Goal: Task Accomplishment & Management: Manage account settings

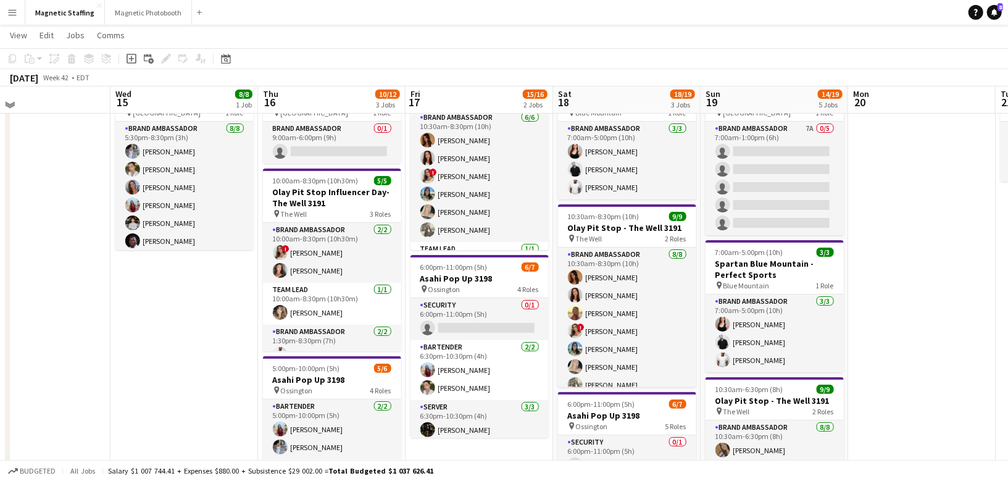
scroll to position [66, 0]
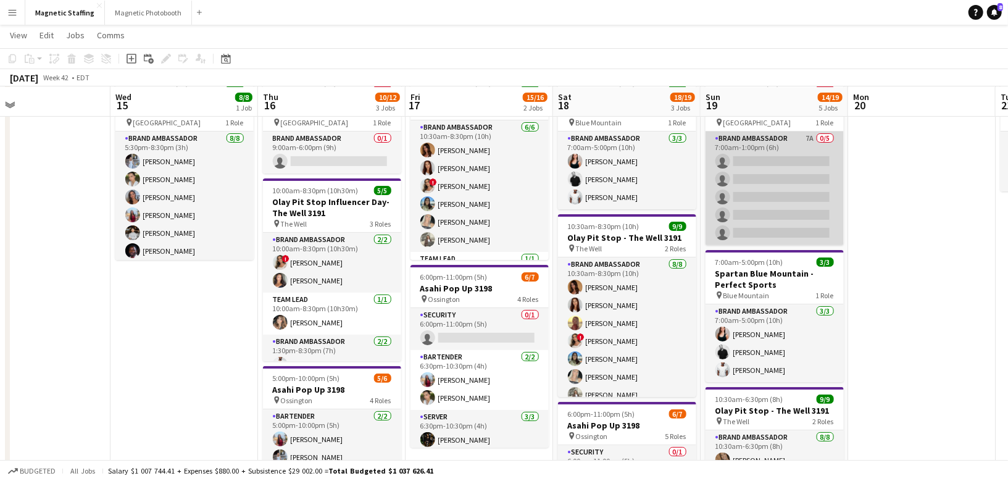
click at [738, 176] on app-card-role "Brand Ambassador 7A 0/5 7:00am-1:00pm (6h) single-neutral-actions single-neutra…" at bounding box center [775, 188] width 138 height 114
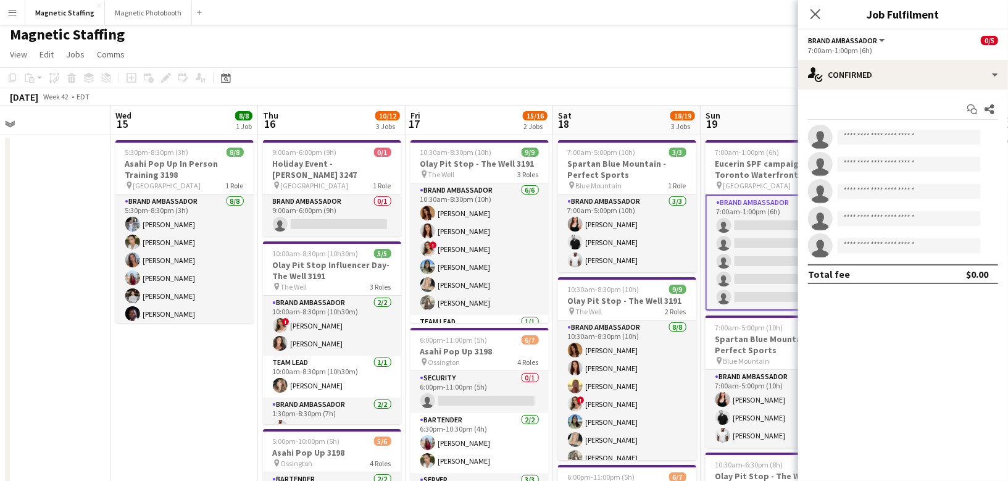
scroll to position [0, 0]
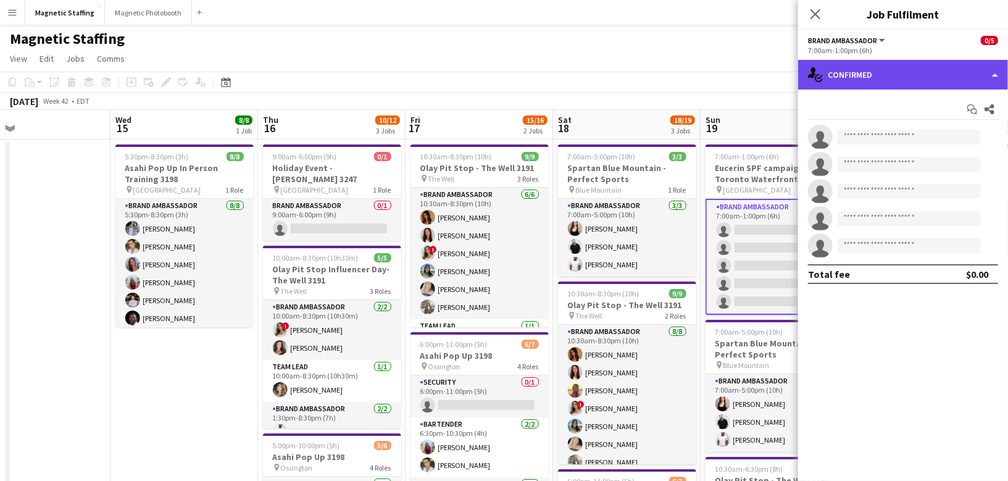
click at [867, 75] on div "single-neutral-actions-check-2 Confirmed" at bounding box center [903, 75] width 210 height 30
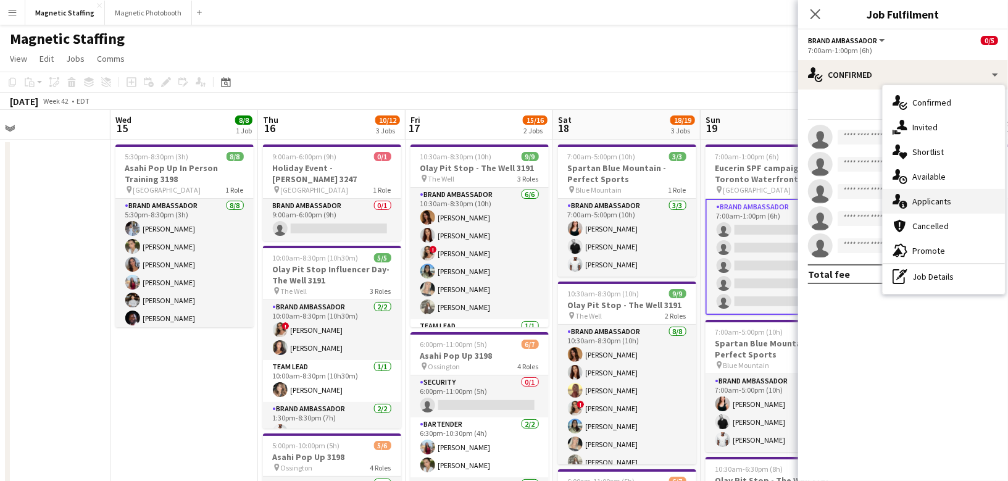
click at [902, 206] on icon at bounding box center [903, 205] width 8 height 8
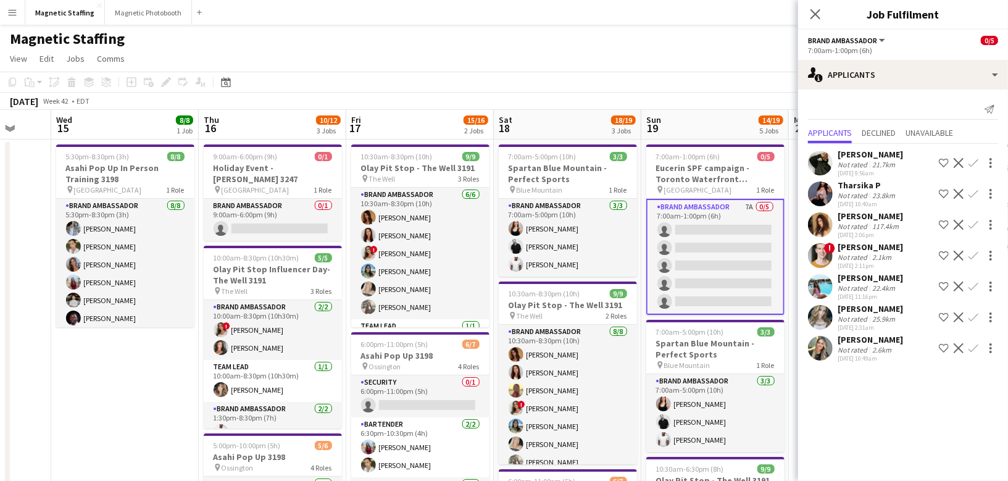
scroll to position [0, 454]
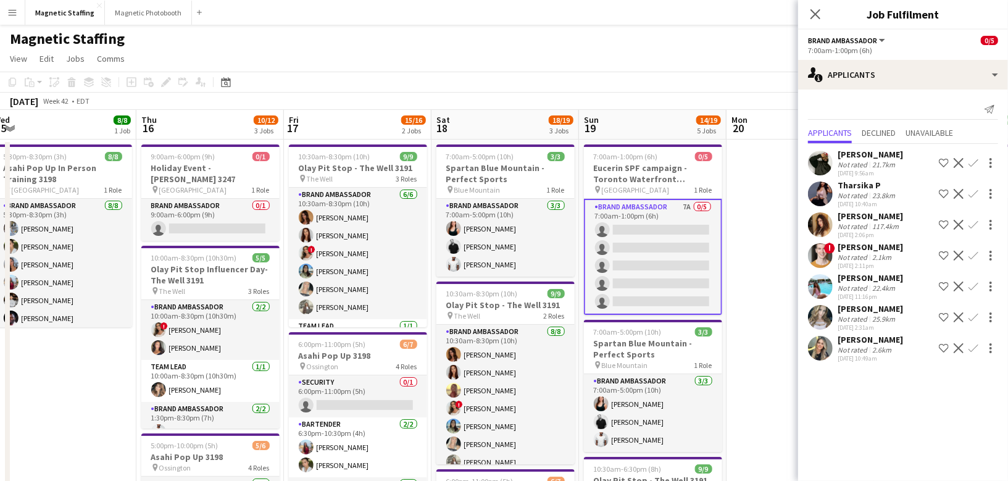
click at [823, 352] on app-user-avatar at bounding box center [820, 348] width 25 height 25
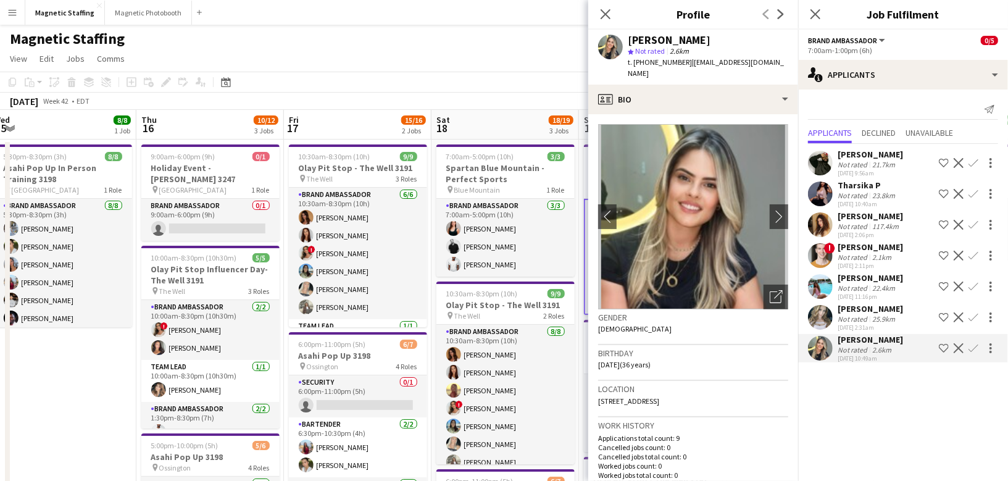
click at [477, 113] on app-board-header-date "Sat 18 18/19 3 Jobs" at bounding box center [505, 125] width 148 height 30
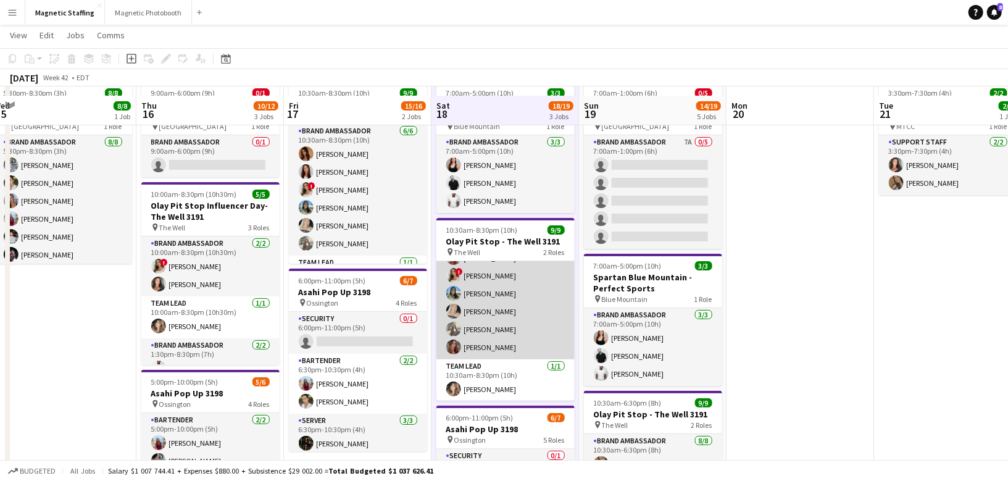
scroll to position [72, 0]
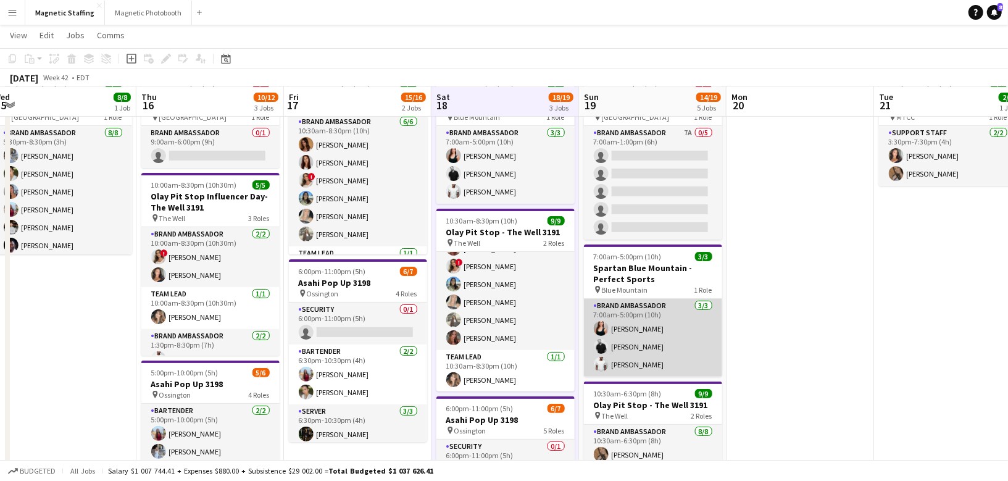
click at [590, 357] on app-card-role "Brand Ambassador [DATE] 7:00am-5:00pm (10h) [PERSON_NAME] [PERSON_NAME] [PERSON…" at bounding box center [653, 338] width 138 height 78
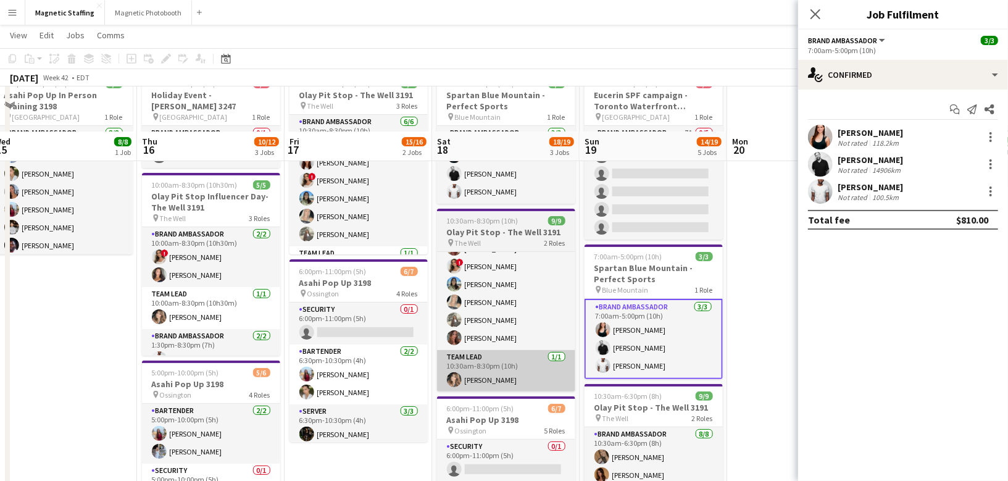
scroll to position [225, 0]
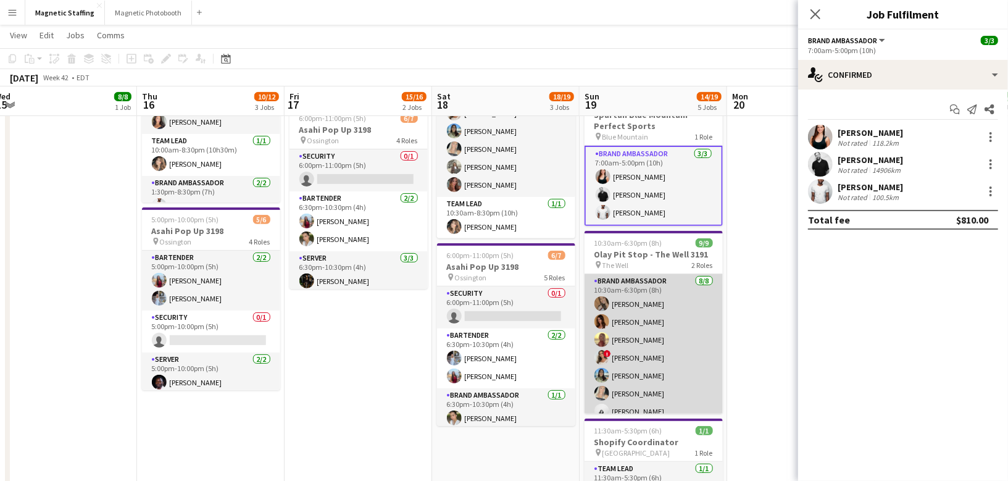
click at [608, 341] on app-card-role "Brand Ambassador [DATE] 10:30am-6:30pm (8h) [PERSON_NAME] [PERSON_NAME] [PERSON…" at bounding box center [654, 357] width 138 height 167
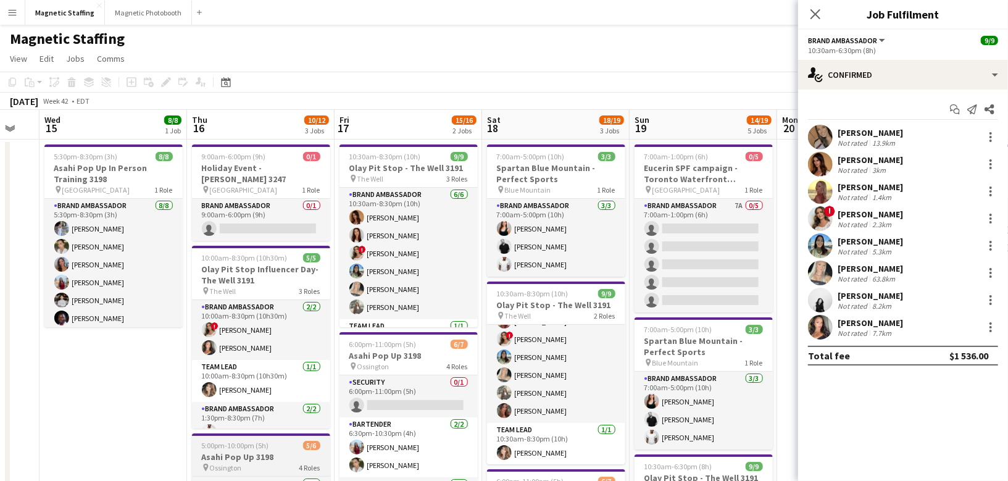
scroll to position [0, 362]
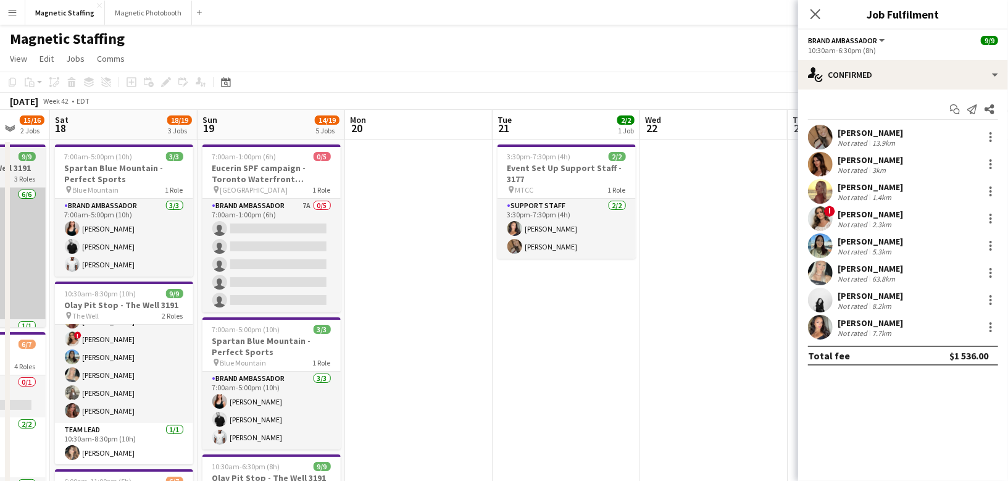
drag, startPoint x: 473, startPoint y: 283, endPoint x: 18, endPoint y: 296, distance: 455.1
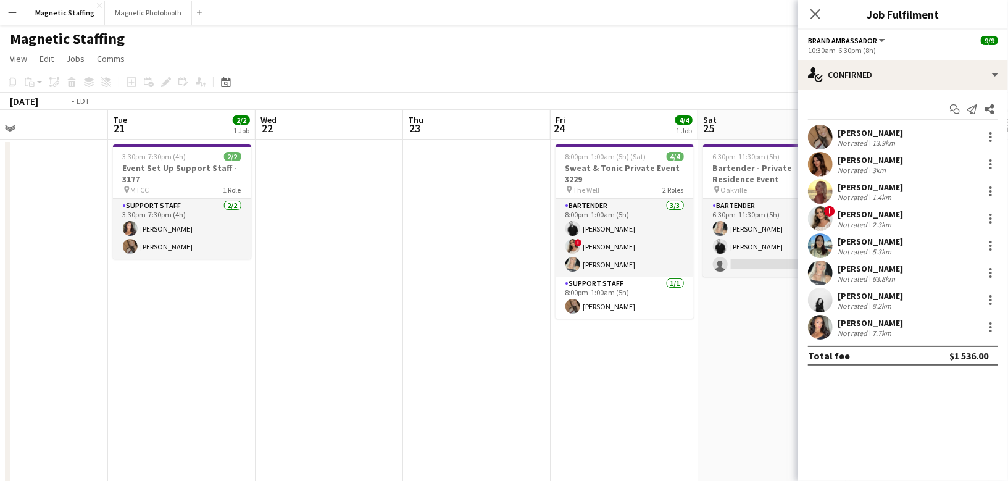
drag, startPoint x: 86, startPoint y: 396, endPoint x: 0, endPoint y: 396, distance: 85.8
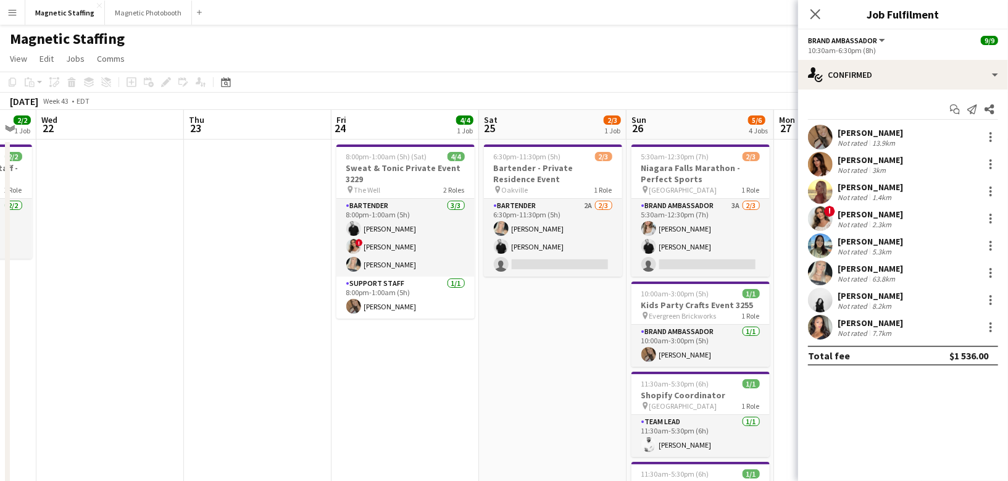
drag, startPoint x: 369, startPoint y: 436, endPoint x: 0, endPoint y: 436, distance: 368.5
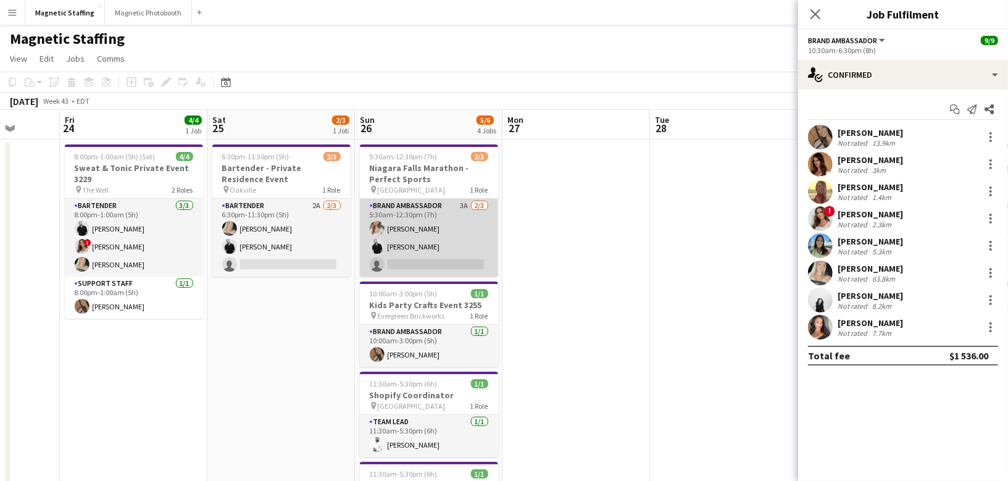
scroll to position [0, 383]
click at [429, 248] on app-card-role "Brand Ambassador 3A [DATE] 5:30am-12:30pm (7h) [PERSON_NAME] [PERSON_NAME] sing…" at bounding box center [428, 238] width 138 height 78
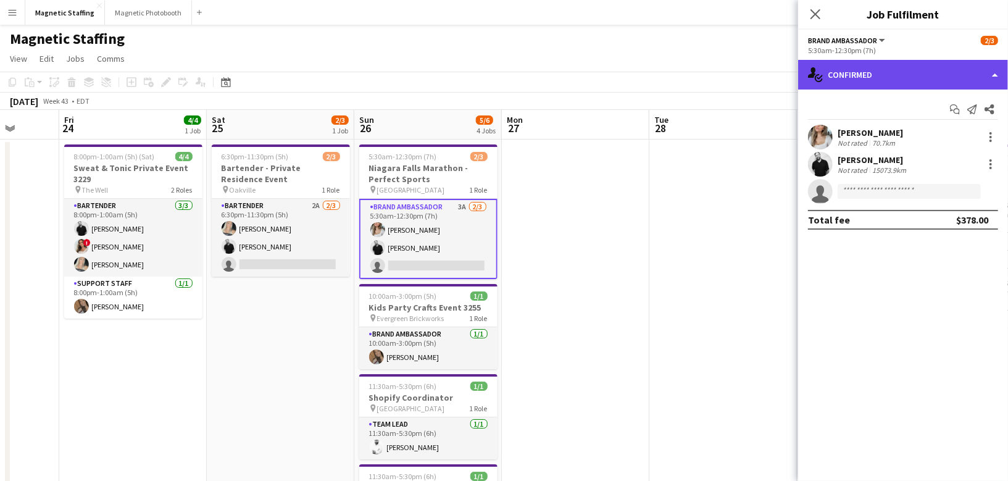
click at [849, 64] on div "single-neutral-actions-check-2 Confirmed" at bounding box center [903, 75] width 210 height 30
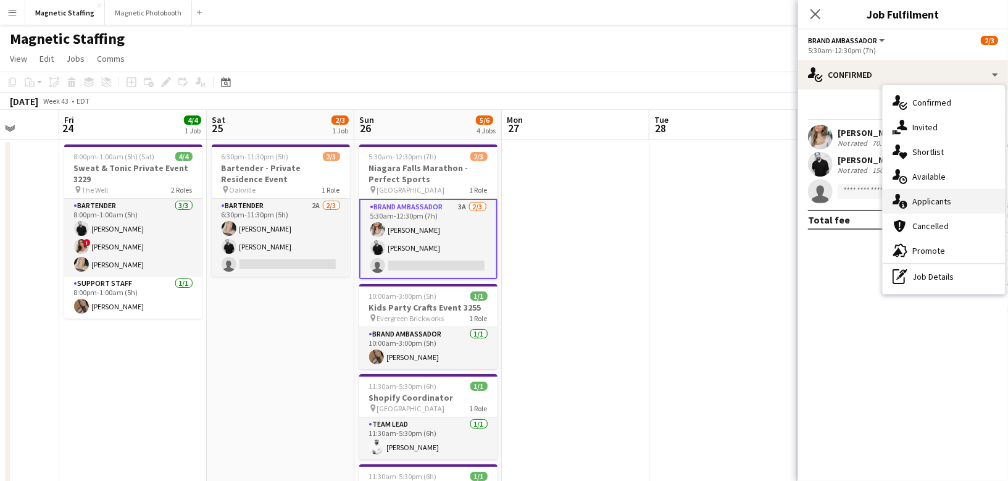
click at [898, 204] on icon "single-neutral-actions-information" at bounding box center [900, 201] width 15 height 15
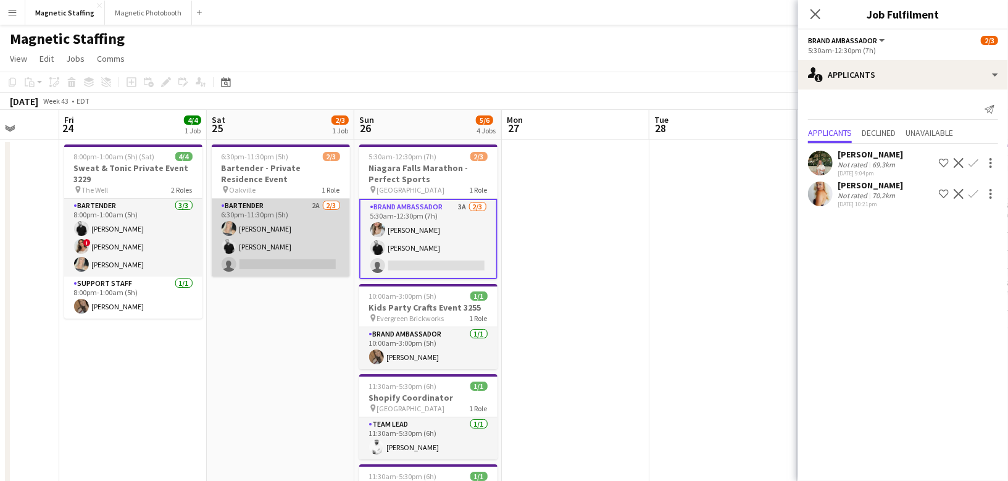
click at [316, 207] on app-card-role "Bartender 2A [DATE] 6:30pm-11:30pm (5h) [PERSON_NAME] [PERSON_NAME] single-neut…" at bounding box center [281, 238] width 138 height 78
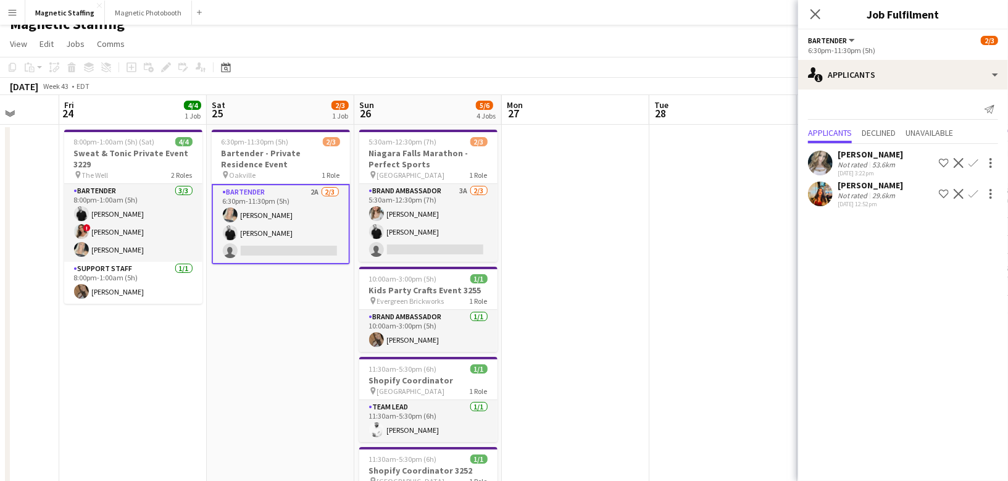
scroll to position [0, 0]
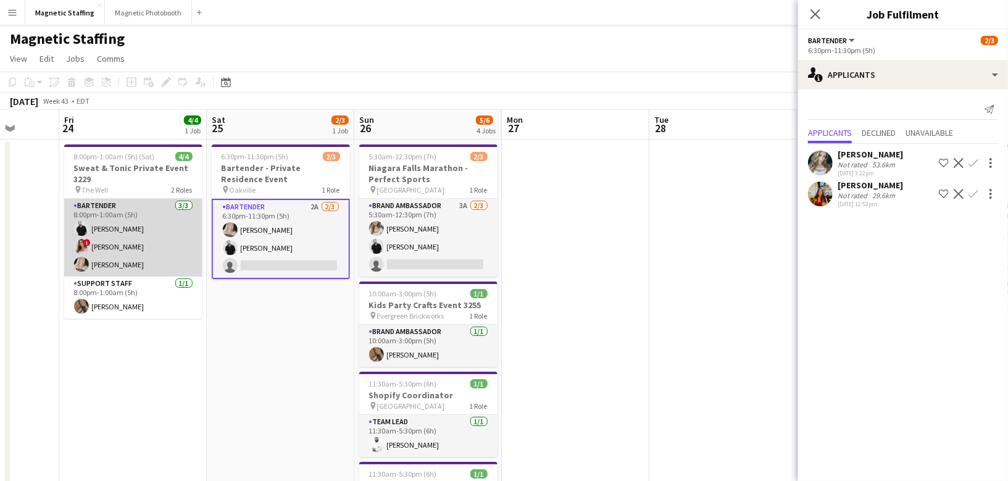
click at [144, 219] on app-card-role "Bartender [DATE] 8:00pm-1:00am (5h) [PERSON_NAME] ! [PERSON_NAME] [PERSON_NAME]" at bounding box center [133, 238] width 138 height 78
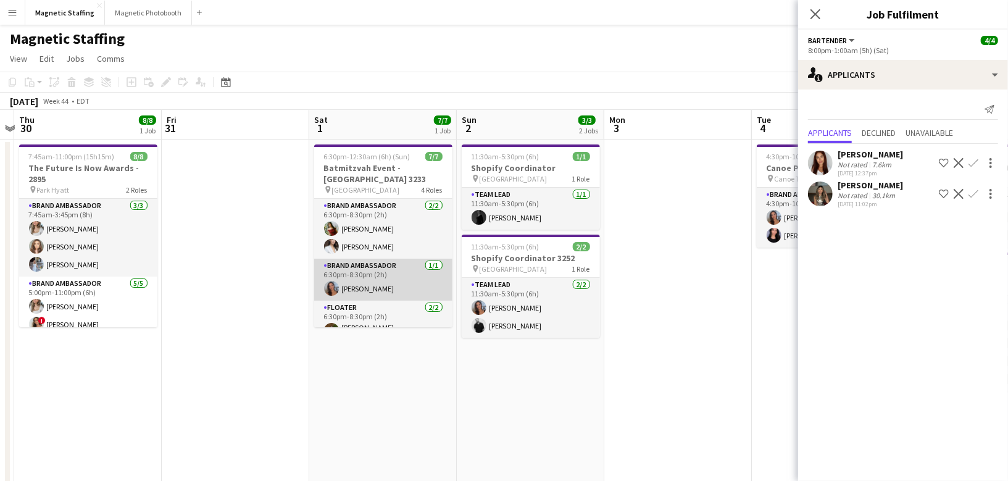
scroll to position [93, 0]
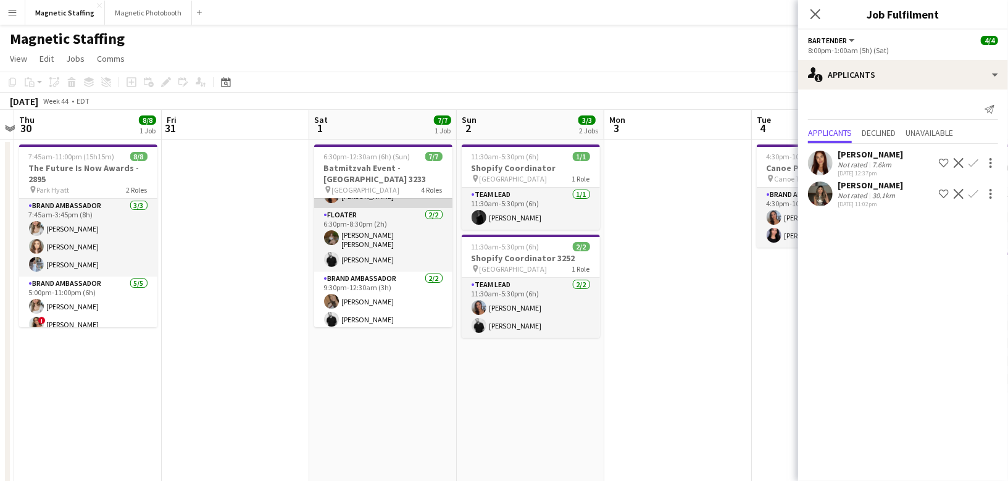
click at [336, 265] on app-card-role "Floater [DATE] 6:30pm-8:30pm (2h) [PERSON_NAME]-[PERSON_NAME]" at bounding box center [383, 240] width 138 height 64
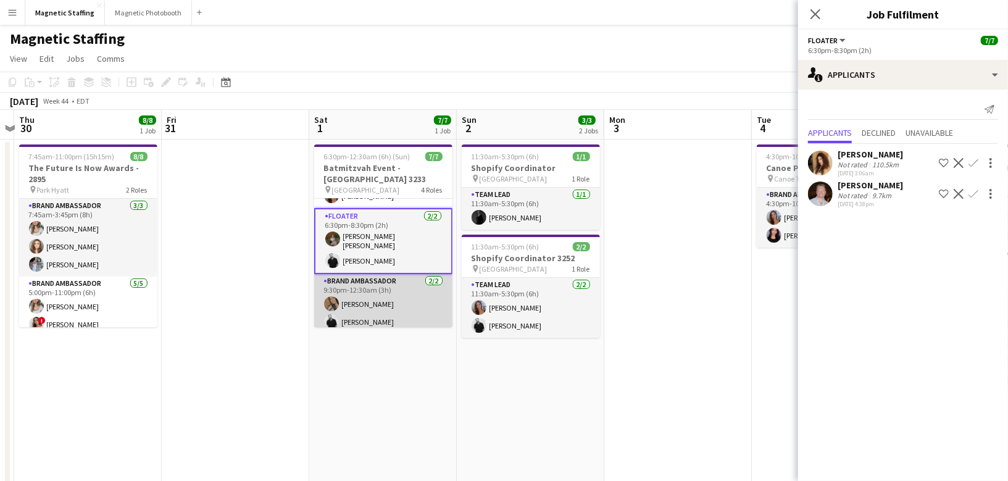
click at [355, 325] on app-card-role "Brand Ambassador [DATE] 9:30pm-12:30am (3h) [PERSON_NAME] [PERSON_NAME]" at bounding box center [383, 304] width 138 height 60
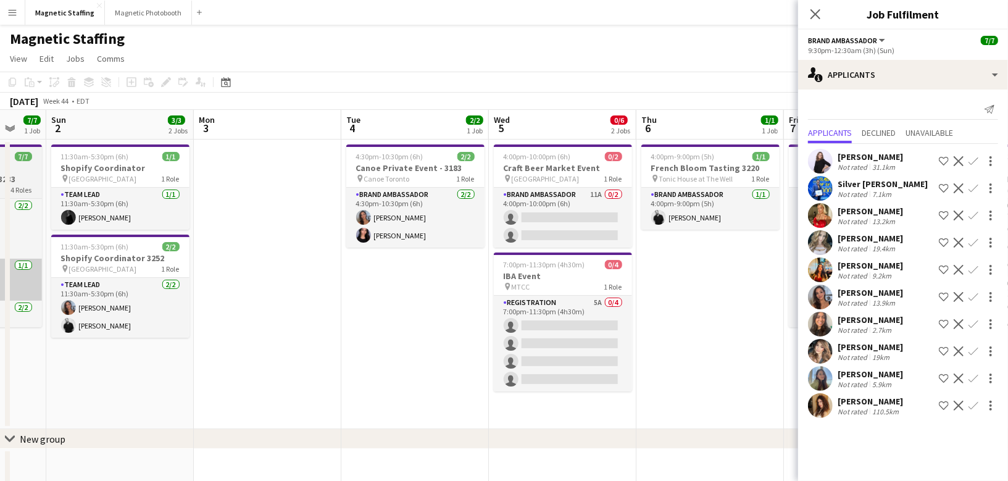
scroll to position [0, 401]
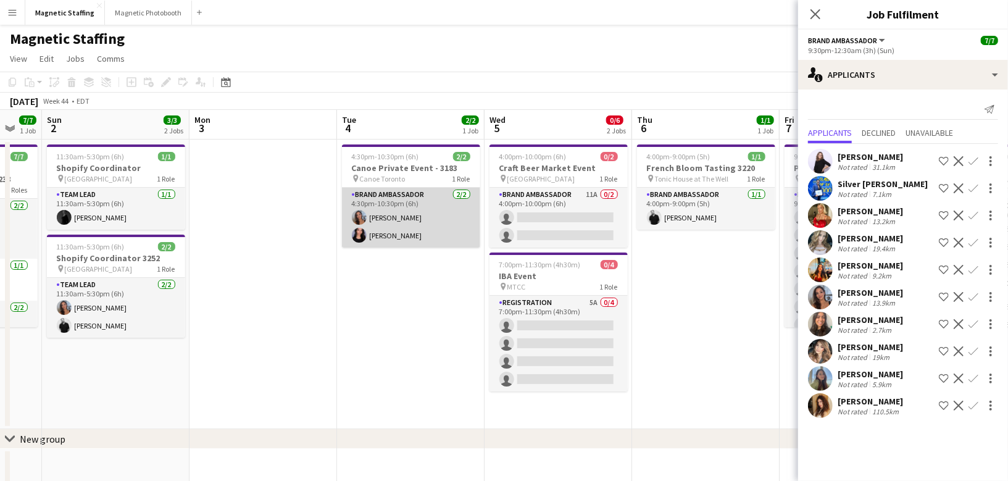
click at [395, 226] on app-card-role "Brand Ambassador [DATE] 4:30pm-10:30pm (6h) [PERSON_NAME] [PERSON_NAME]" at bounding box center [411, 218] width 138 height 60
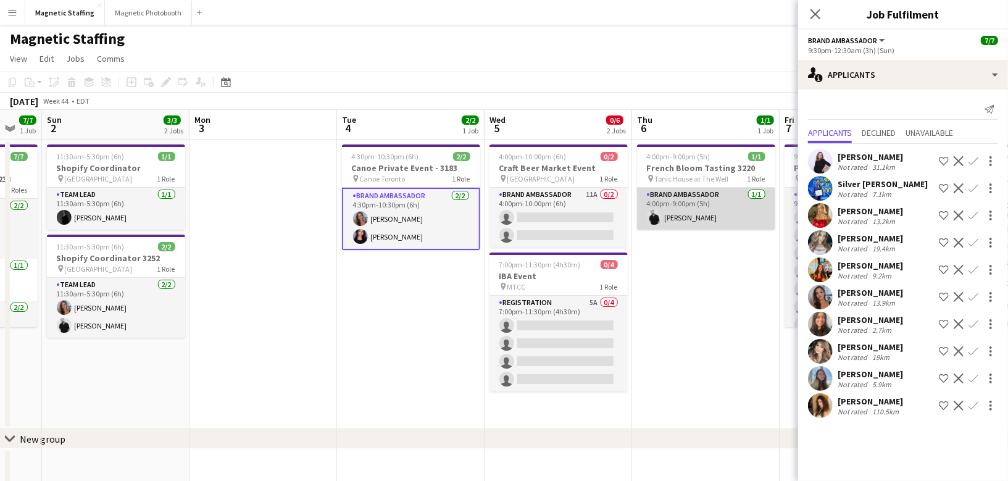
click at [688, 208] on app-card-role "Brand Ambassador [DATE] 4:00pm-9:00pm (5h) [PERSON_NAME]" at bounding box center [706, 209] width 138 height 42
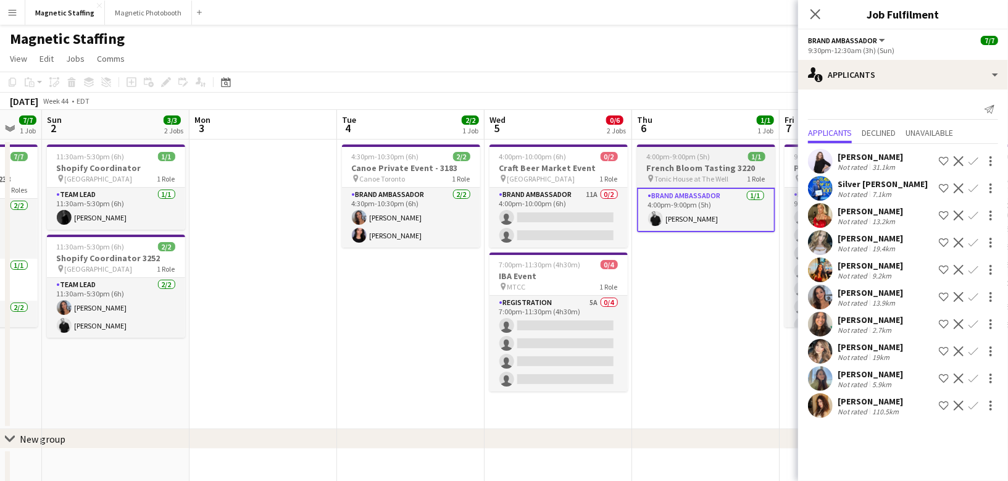
click at [669, 164] on h3 "French Bloom Tasting 3220" at bounding box center [706, 167] width 138 height 11
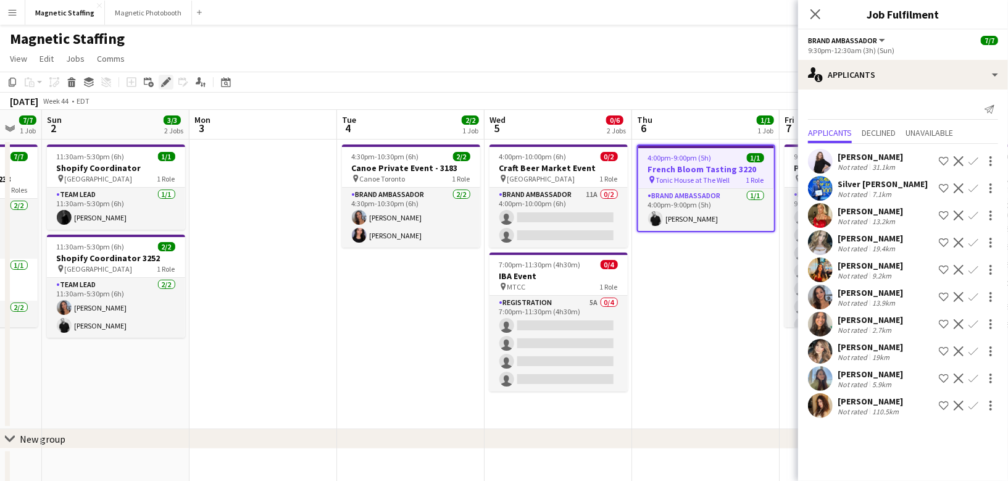
click at [167, 83] on icon at bounding box center [165, 82] width 7 height 7
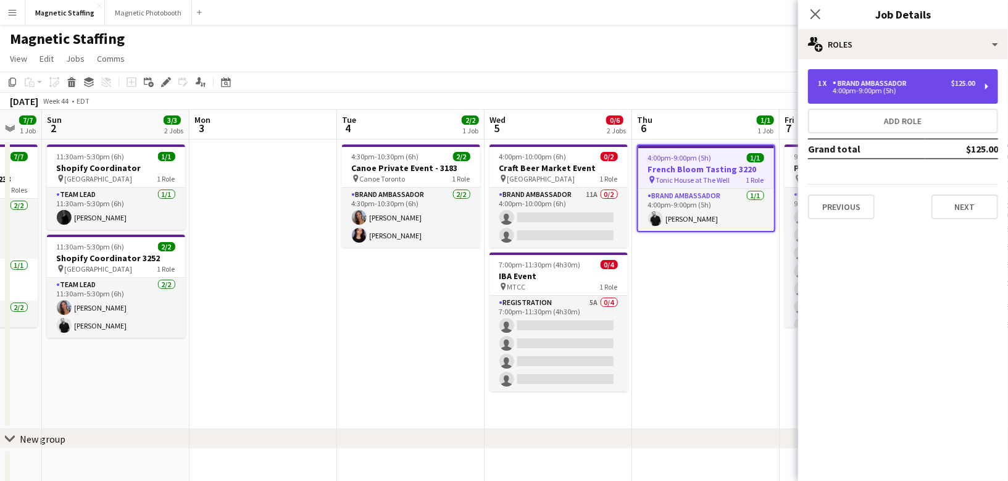
click at [857, 92] on div "4:00pm-9:00pm (5h)" at bounding box center [896, 91] width 157 height 6
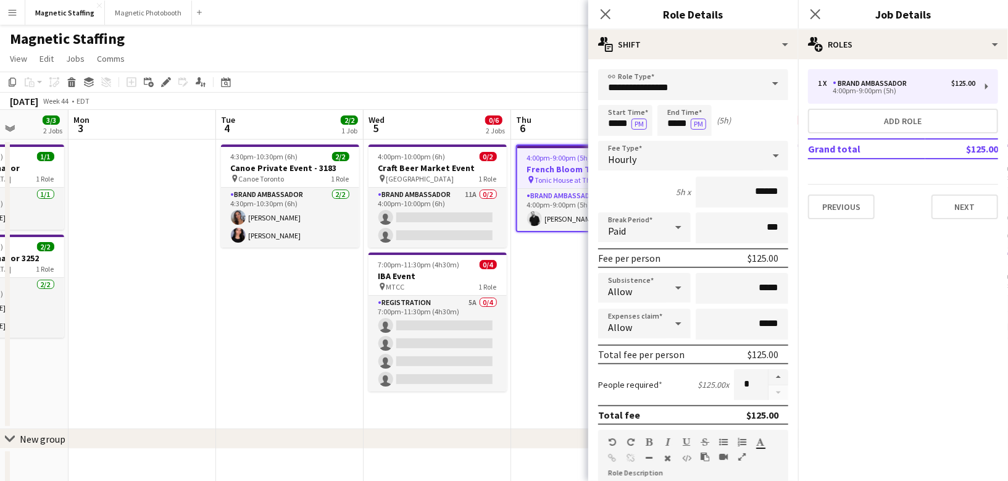
drag, startPoint x: 544, startPoint y: 422, endPoint x: 277, endPoint y: 435, distance: 267.6
click at [275, 435] on div "chevron-right New group Fri 31 Sat 1 7/7 1 Job Sun 2 3/3 2 Jobs Mon 3 Tue 4 2/2…" at bounding box center [504, 298] width 1008 height 376
click at [556, 263] on app-date-cell "4:00pm-9:00pm (5h) 1/1 French Bloom Tasting 3220 pin Tonic House at The Well 1 …" at bounding box center [585, 285] width 148 height 290
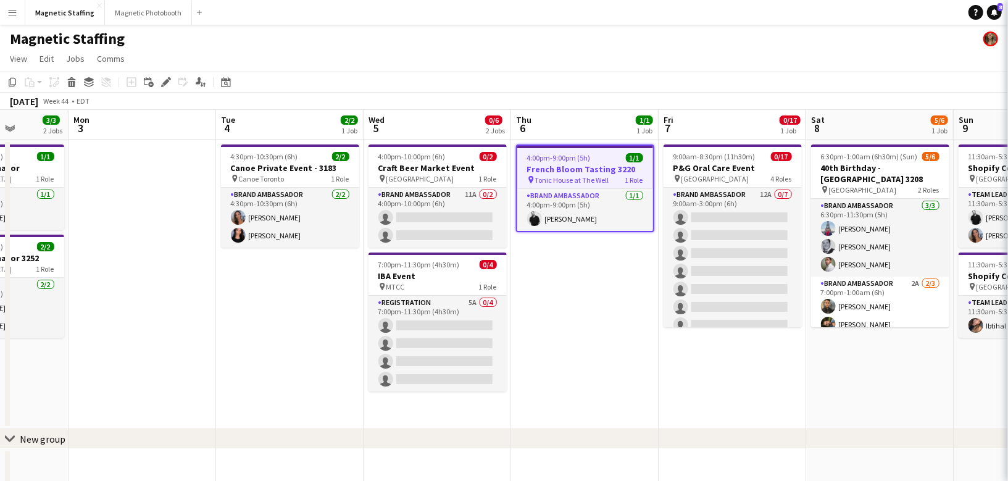
scroll to position [0, 373]
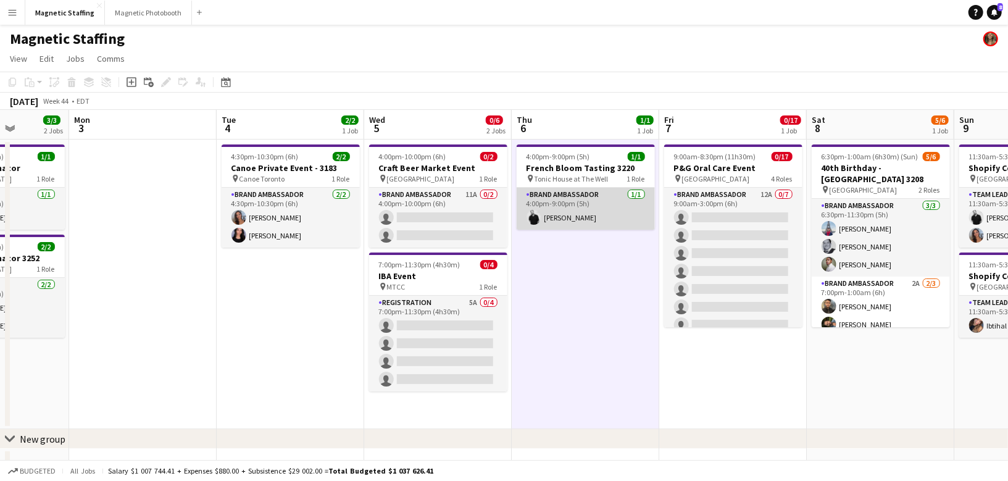
click at [564, 224] on app-card-role "Brand Ambassador [DATE] 4:00pm-9:00pm (5h) [PERSON_NAME]" at bounding box center [586, 209] width 138 height 42
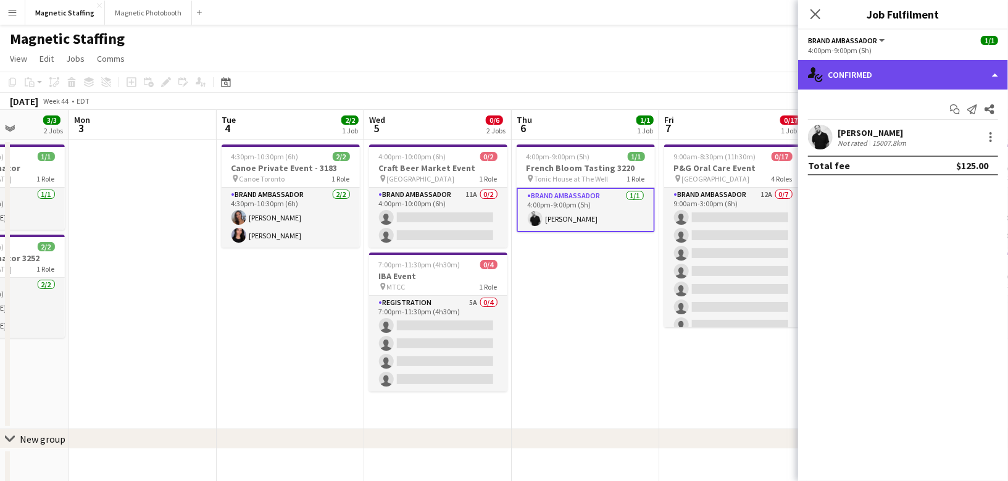
click at [869, 70] on div "single-neutral-actions-check-2 Confirmed" at bounding box center [903, 75] width 210 height 30
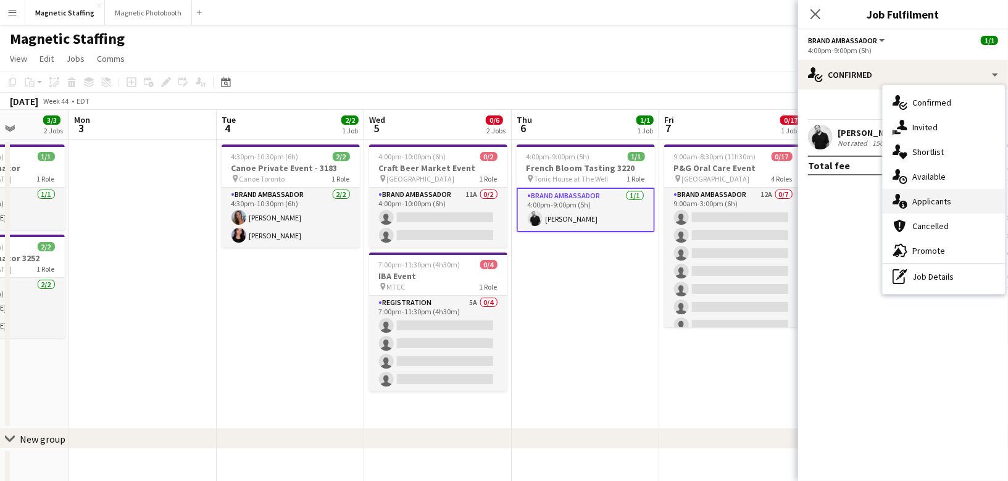
click at [894, 198] on icon "single-neutral-actions-information" at bounding box center [900, 201] width 15 height 15
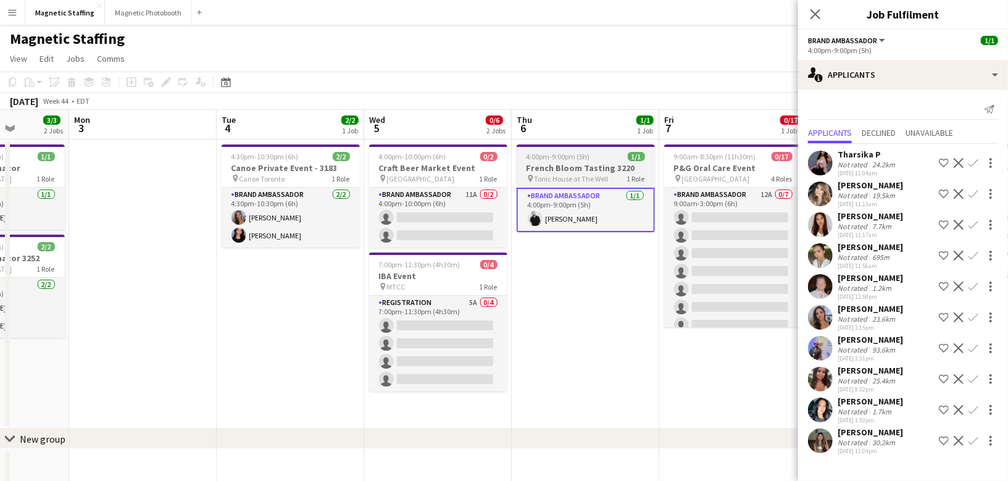
click at [546, 169] on h3 "French Bloom Tasting 3220" at bounding box center [586, 167] width 138 height 11
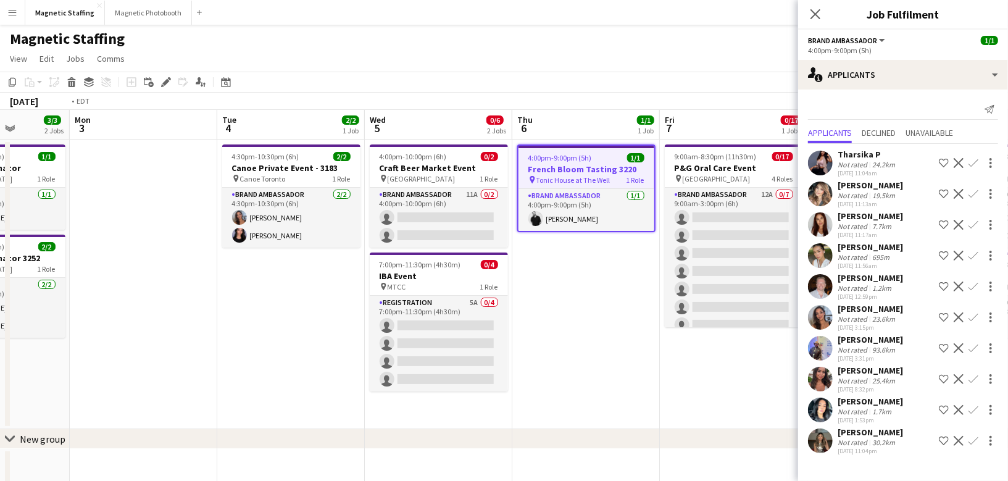
scroll to position [0, 481]
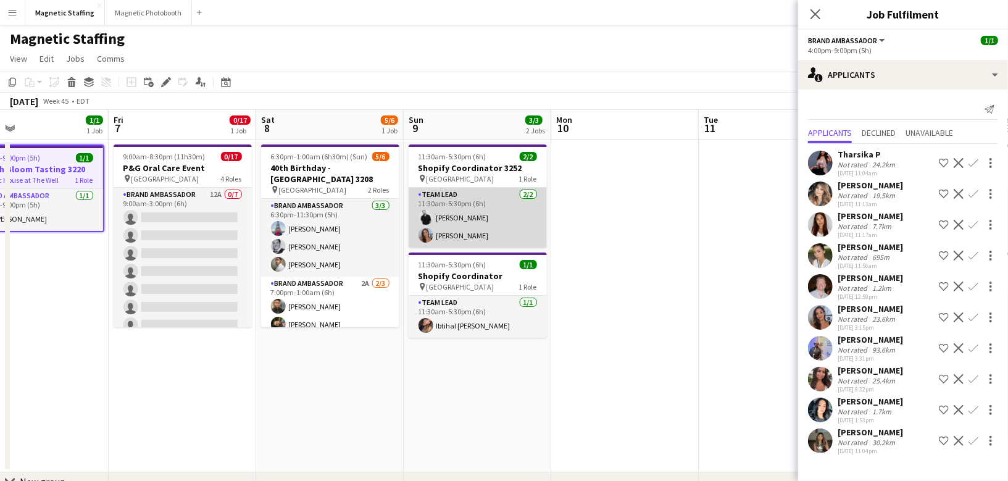
click at [505, 218] on app-card-role "Team Lead [DATE] 11:30am-5:30pm (6h) [PERSON_NAME] [PERSON_NAME]" at bounding box center [478, 218] width 138 height 60
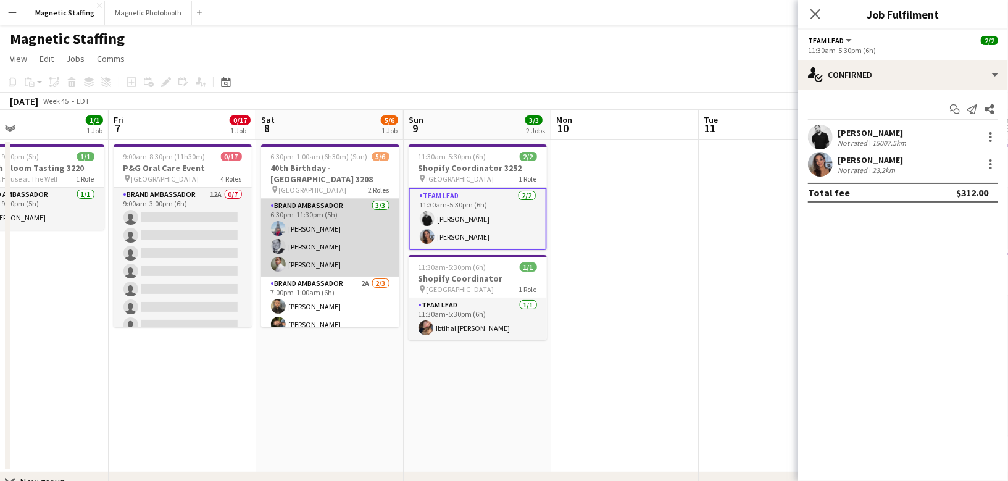
click at [372, 259] on app-card-role "Brand Ambassador [DATE] 6:30pm-11:30pm (5h) [PERSON_NAME] [PERSON_NAME] [PERSON…" at bounding box center [330, 238] width 138 height 78
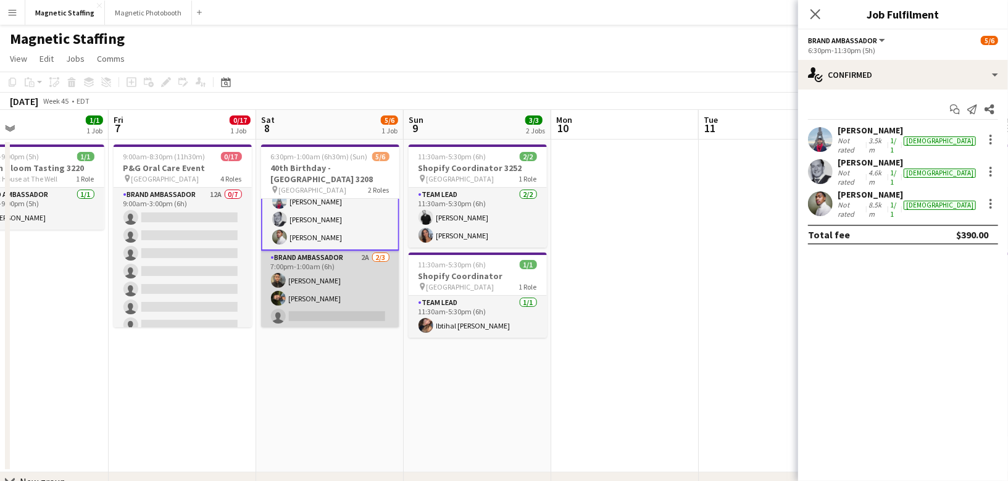
click at [338, 320] on app-card-role "Brand Ambassador 2A [DATE] 7:00pm-1:00am (6h) [PERSON_NAME] single-neutral-acti…" at bounding box center [330, 290] width 138 height 78
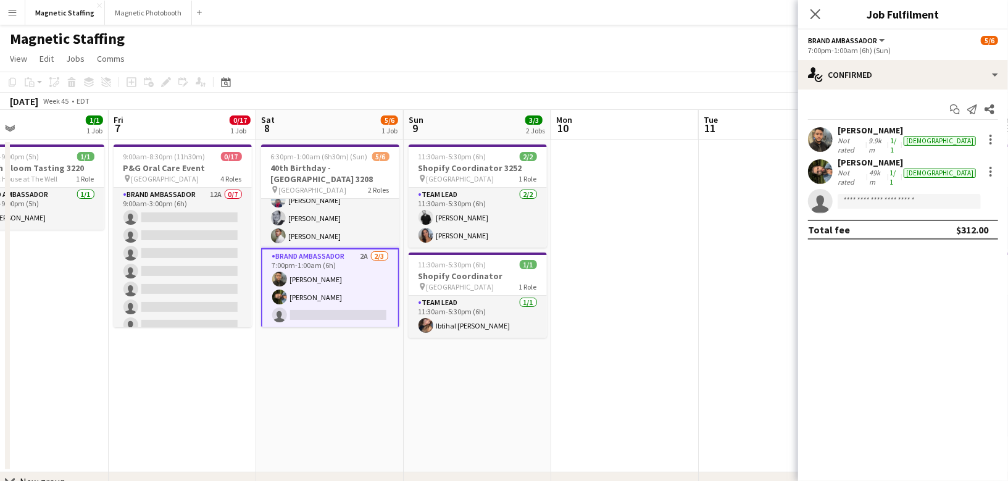
scroll to position [28, 0]
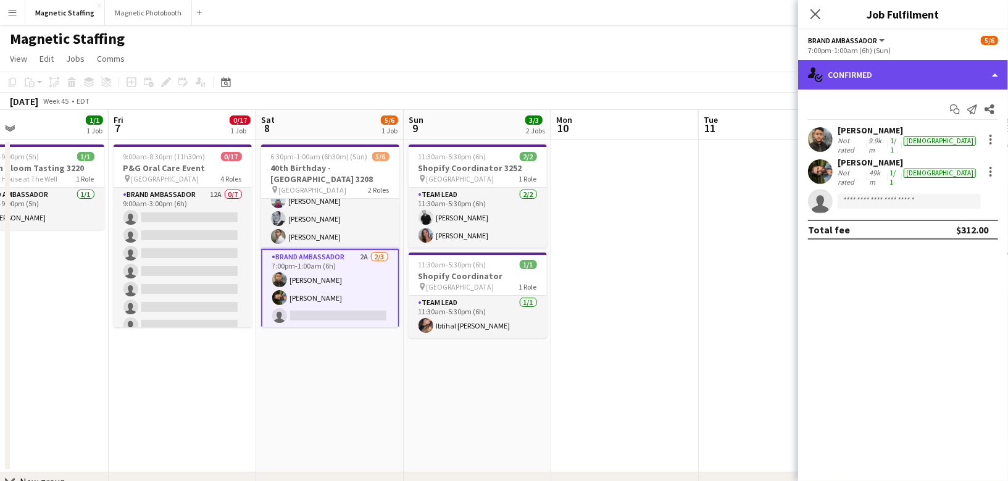
click at [837, 81] on div "single-neutral-actions-check-2 Confirmed" at bounding box center [903, 75] width 210 height 30
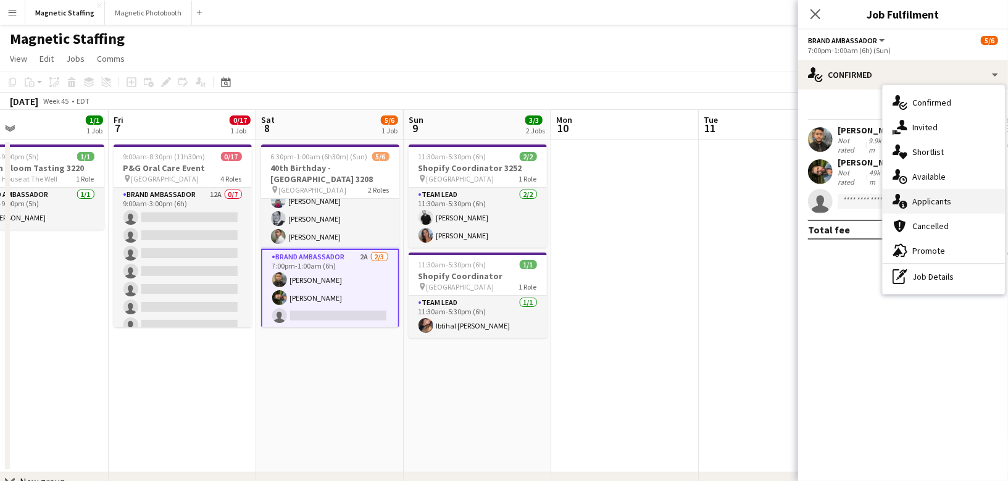
click at [893, 196] on icon "single-neutral-actions-information" at bounding box center [900, 201] width 15 height 15
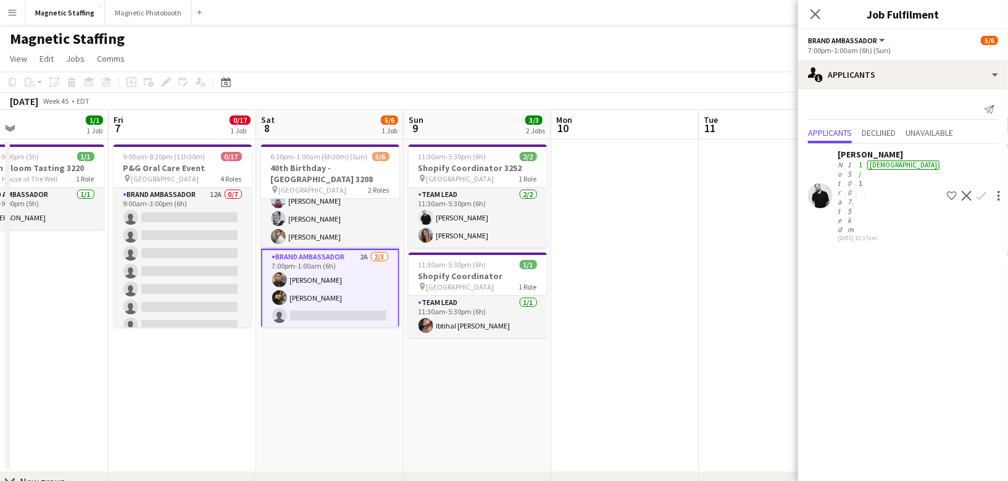
scroll to position [0, 480]
click at [395, 402] on app-date-cell "6:30pm-1:00am (6h30m) (Sun) 5/6 40th Birthday - [GEOGRAPHIC_DATA] 3208 pin Toro…" at bounding box center [331, 306] width 148 height 333
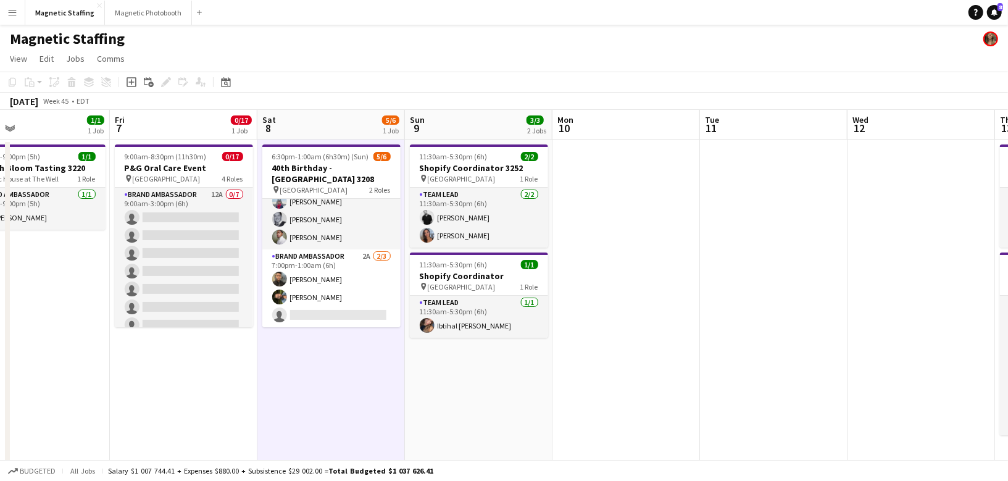
scroll to position [27, 0]
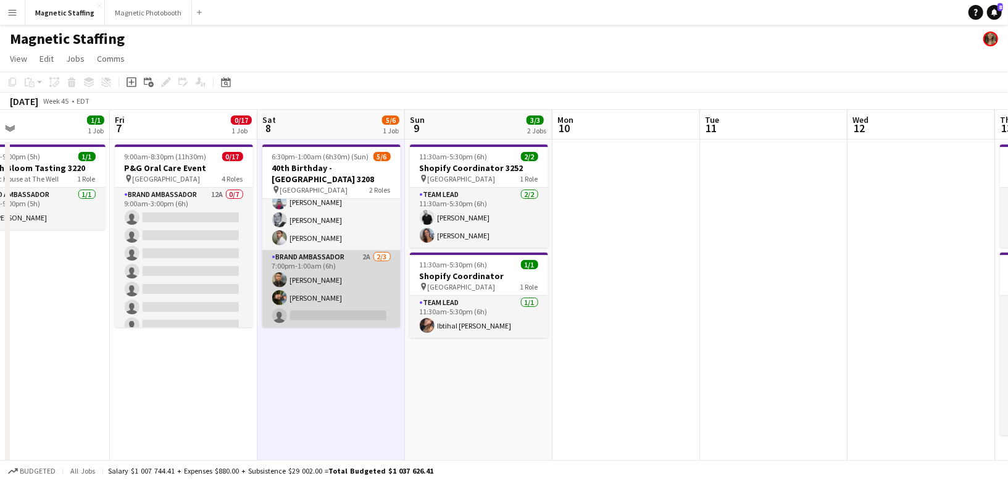
click at [360, 306] on app-card-role "Brand Ambassador 2A [DATE] 7:00pm-1:00am (6h) [PERSON_NAME] single-neutral-acti…" at bounding box center [331, 289] width 138 height 78
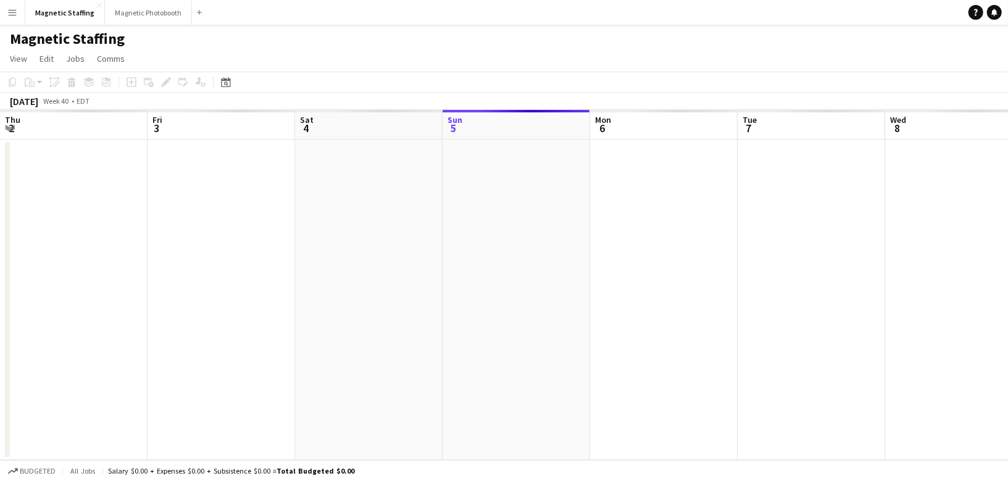
scroll to position [0, 294]
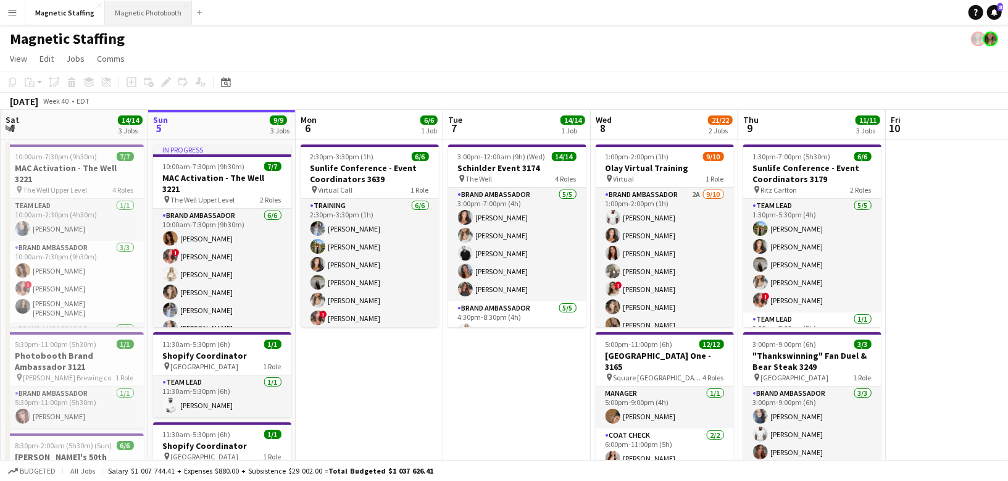
click at [156, 15] on button "Magnetic Photobooth Close" at bounding box center [148, 13] width 87 height 24
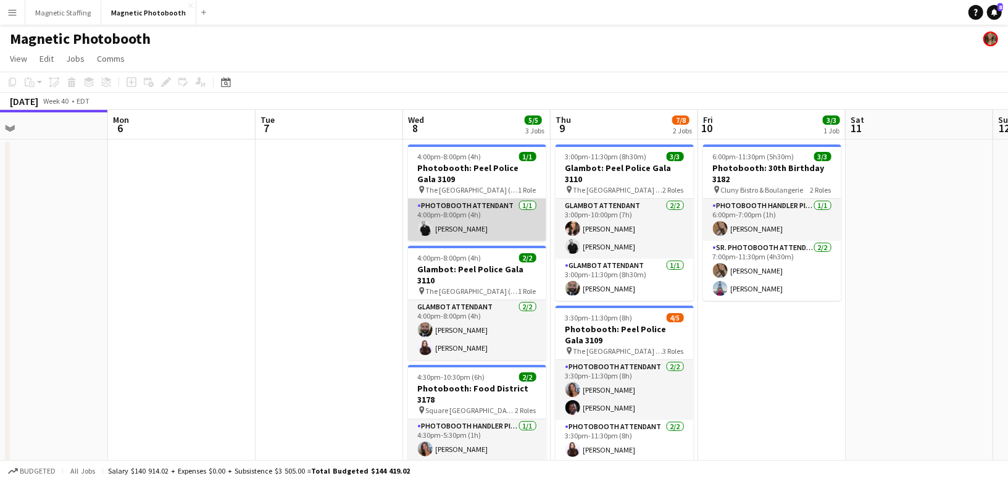
click at [487, 224] on app-card-role "Photobooth Attendant 1/1 4:00pm-8:00pm (4h) jean-philippe roy" at bounding box center [477, 220] width 138 height 42
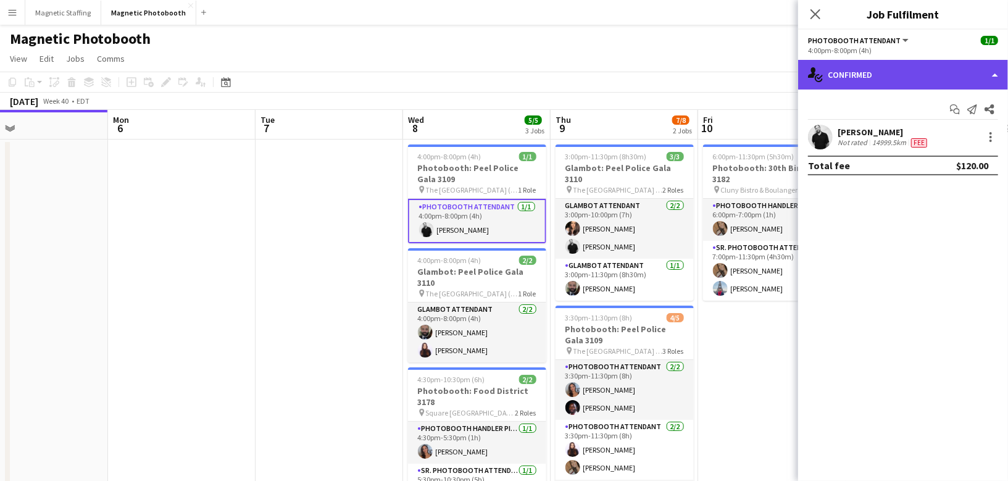
click at [889, 77] on div "single-neutral-actions-check-2 Confirmed" at bounding box center [903, 75] width 210 height 30
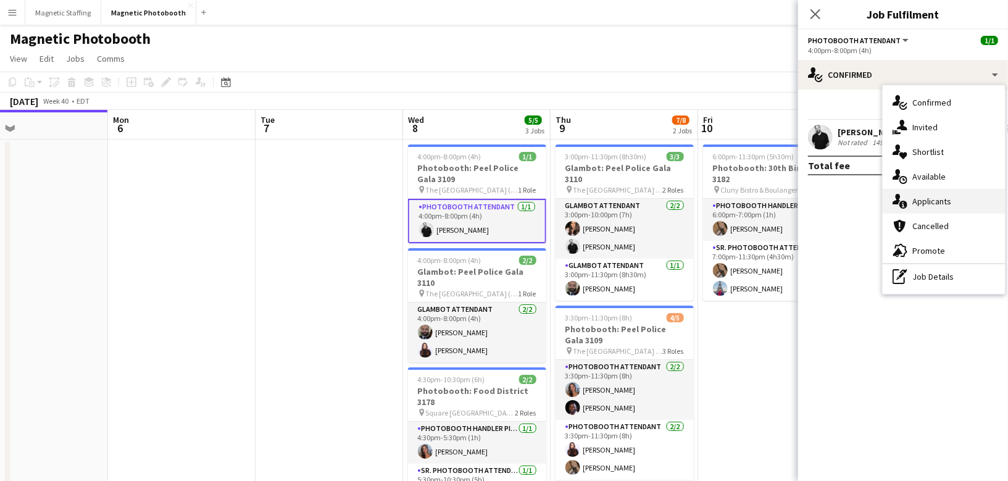
click at [917, 201] on span "Applicants" at bounding box center [931, 201] width 39 height 11
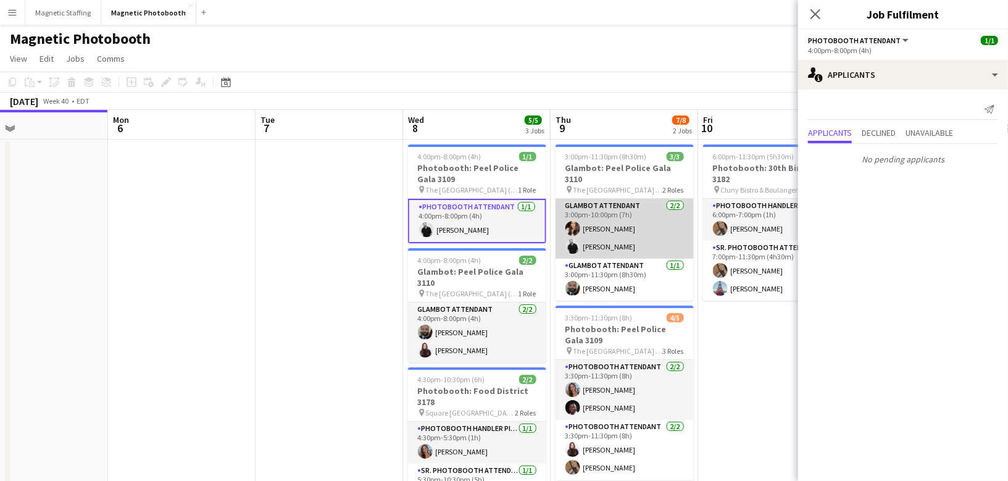
click at [669, 235] on app-card-role "Glambot Attendant 2/2 3:00pm-10:00pm (7h) Melissa Romualdi jean-philippe roy" at bounding box center [625, 229] width 138 height 60
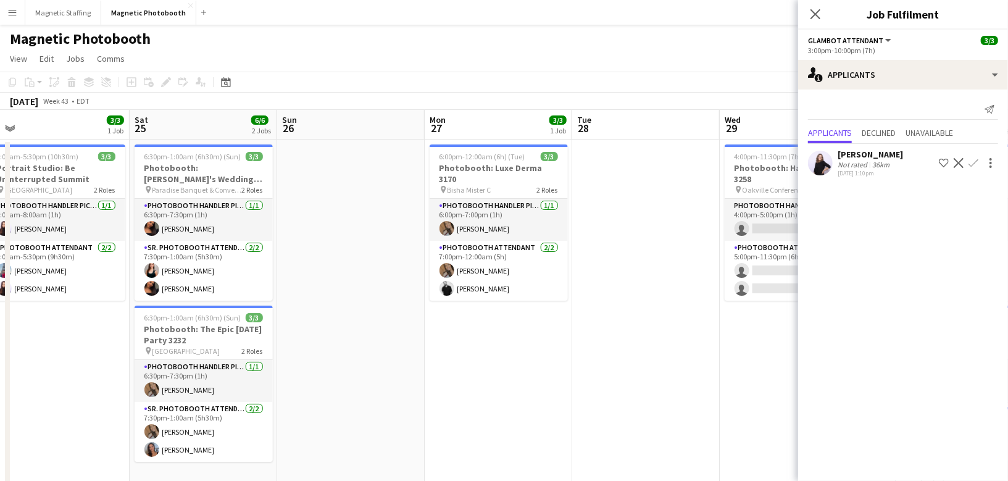
scroll to position [1, 0]
click at [50, 16] on button "Magnetic Staffing Close" at bounding box center [63, 13] width 76 height 24
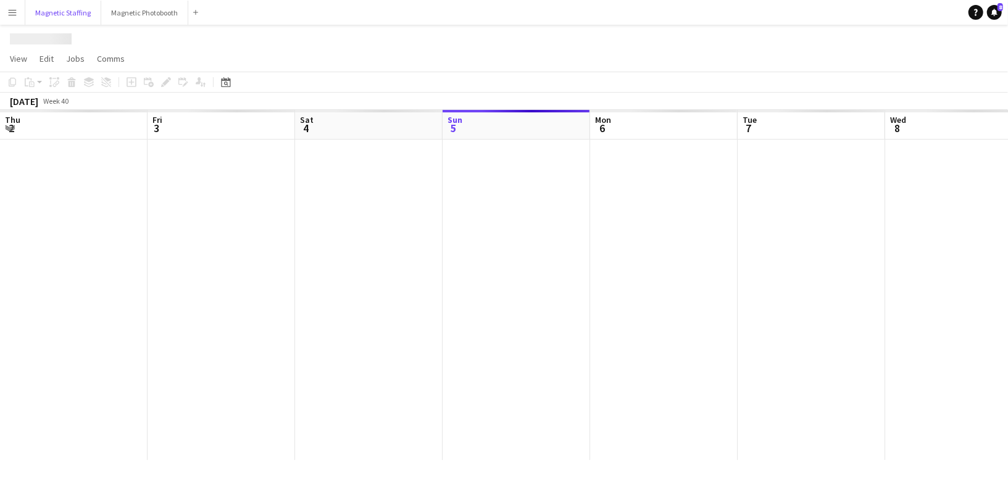
scroll to position [0, 294]
